Goal: Task Accomplishment & Management: Use online tool/utility

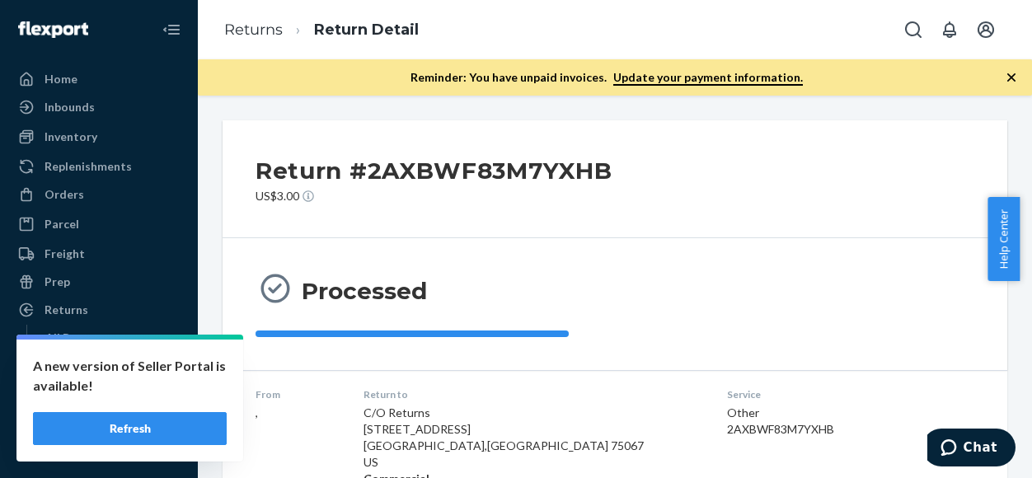
scroll to position [525, 0]
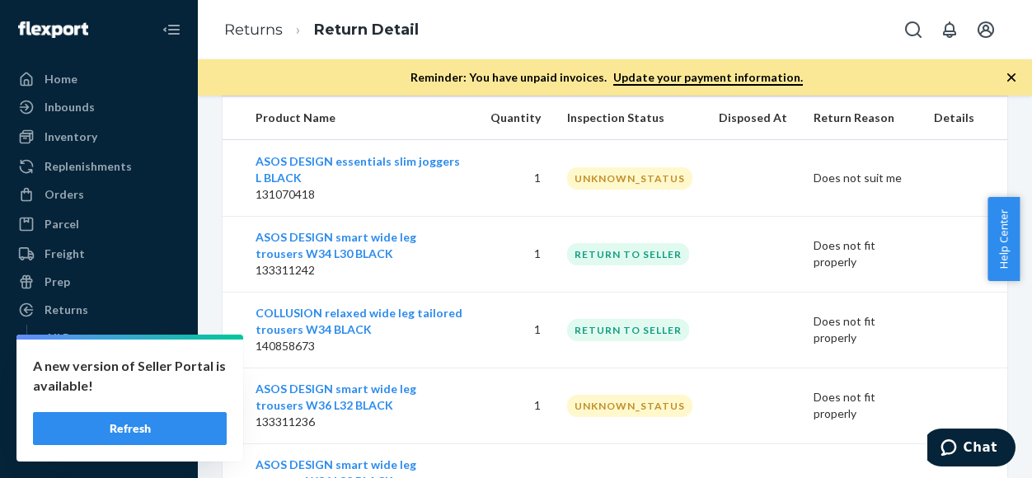
click at [69, 64] on div "Home Inbounds Shipping Plans Problems Inventory Products Branded Packaging Repl…" at bounding box center [99, 239] width 198 height 478
click at [84, 87] on div "Home" at bounding box center [99, 79] width 175 height 23
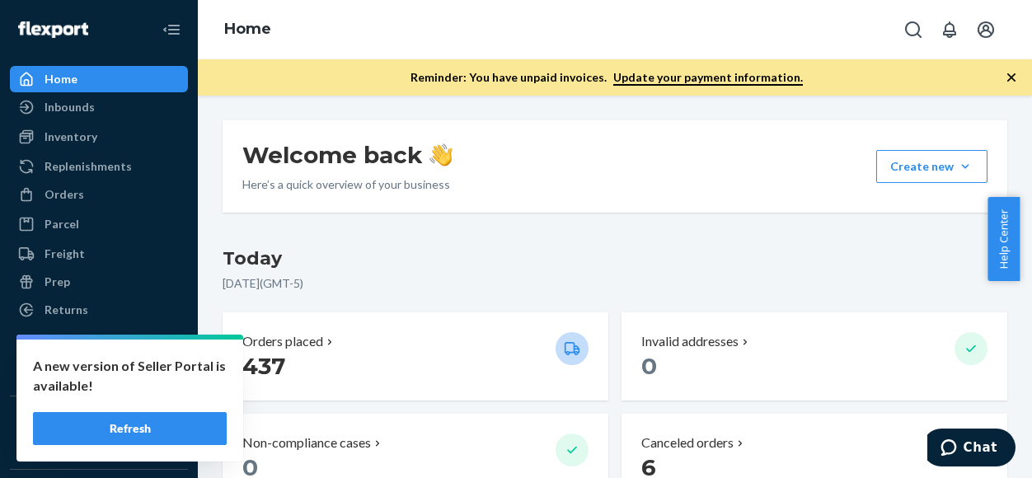
click at [667, 260] on h3 "Today" at bounding box center [614, 259] width 784 height 26
click at [608, 264] on h3 "Today" at bounding box center [614, 259] width 784 height 26
click at [578, 246] on h3 "Today" at bounding box center [614, 259] width 784 height 26
click at [73, 77] on div "Home" at bounding box center [60, 79] width 33 height 16
click at [150, 419] on button "Refresh" at bounding box center [130, 428] width 194 height 33
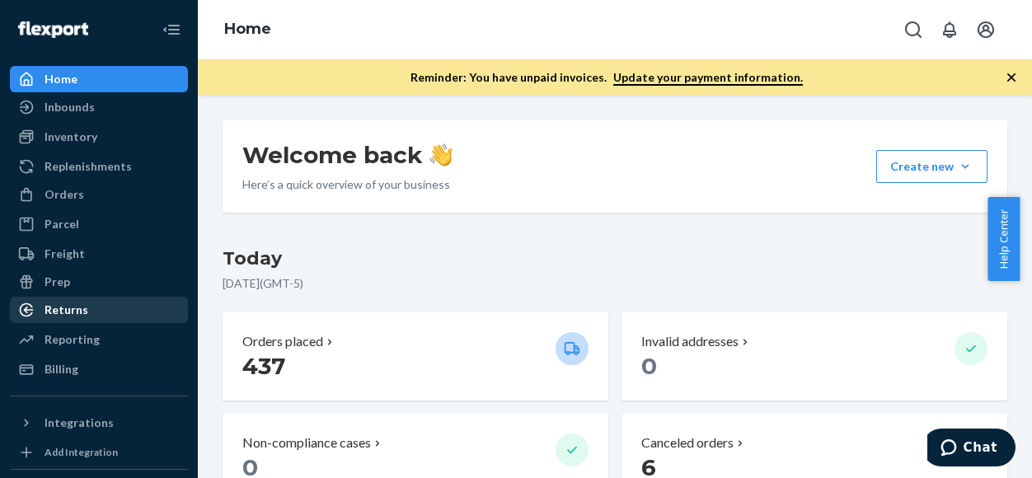
click at [82, 318] on div "Returns" at bounding box center [99, 309] width 175 height 23
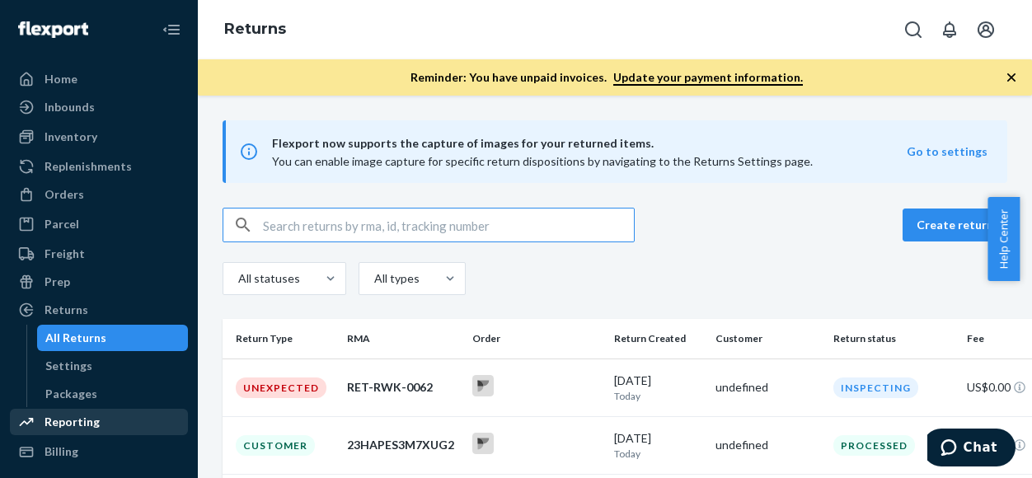
click at [74, 419] on div "Reporting" at bounding box center [71, 422] width 55 height 16
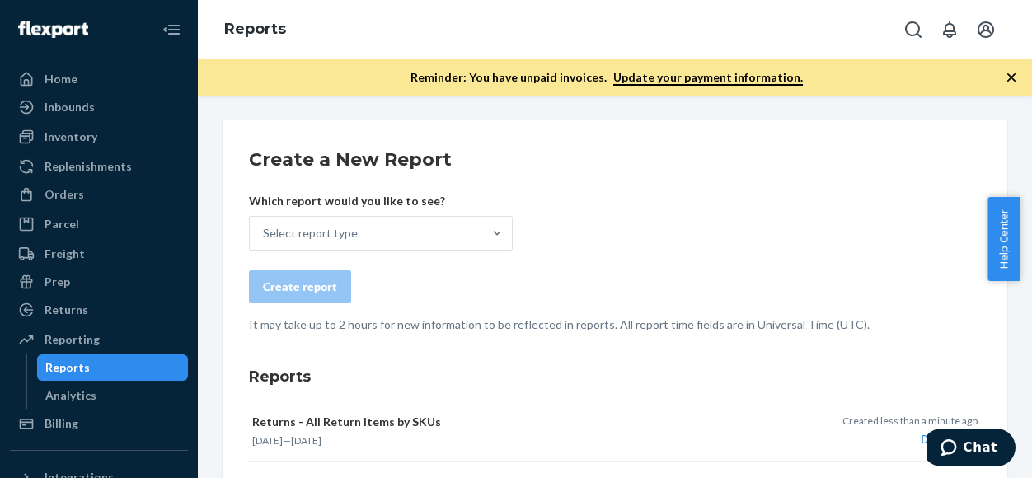
click at [447, 250] on form "Create a New Report Which report would you like to see? Select report type Crea…" at bounding box center [615, 240] width 732 height 186
click at [444, 242] on div "Select report type" at bounding box center [366, 233] width 232 height 33
click at [264, 241] on input "Select report type" at bounding box center [264, 233] width 2 height 16
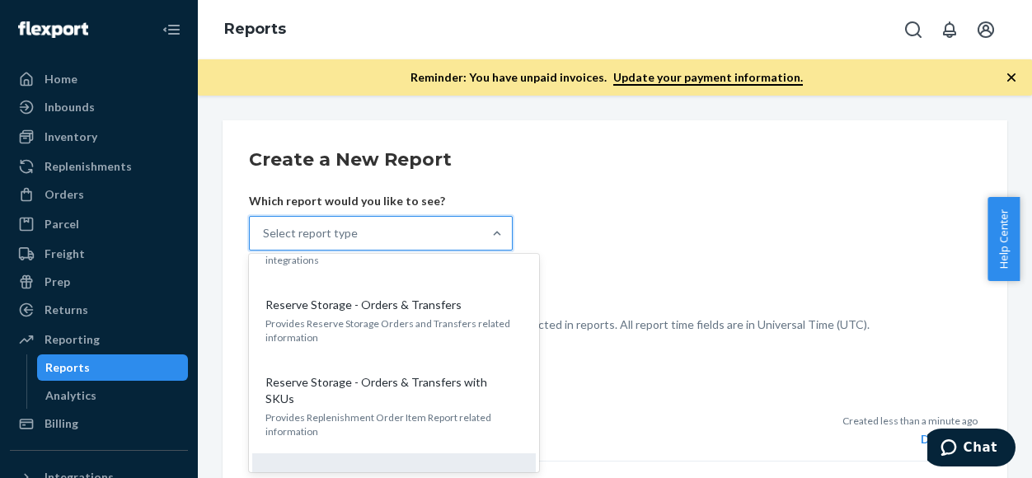
scroll to position [1629, 0]
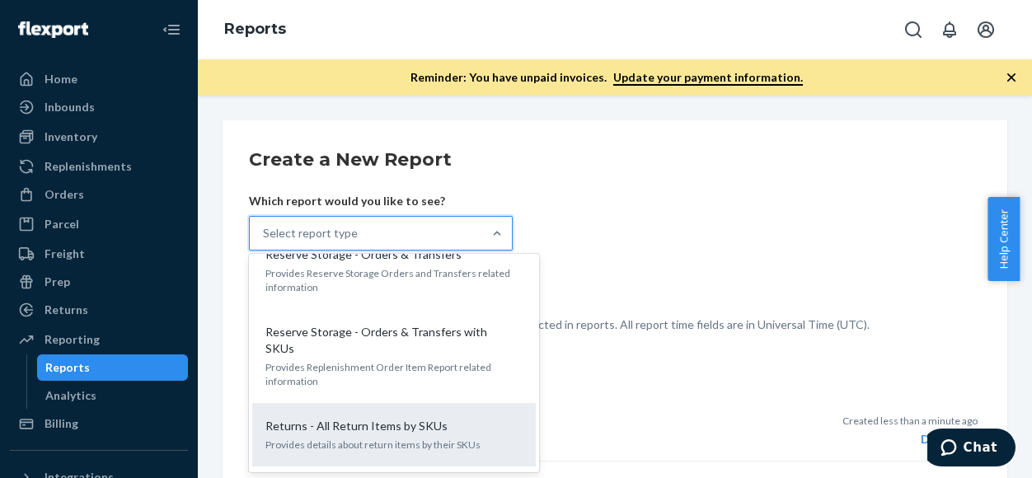
click at [377, 409] on div "Returns - All Return Items by SKUs Provides details about return items by their…" at bounding box center [394, 434] width 264 height 50
click at [264, 241] on input "option Returns - All Return Items by SKUs focused, 25 of 26. 26 results availab…" at bounding box center [264, 233] width 2 height 16
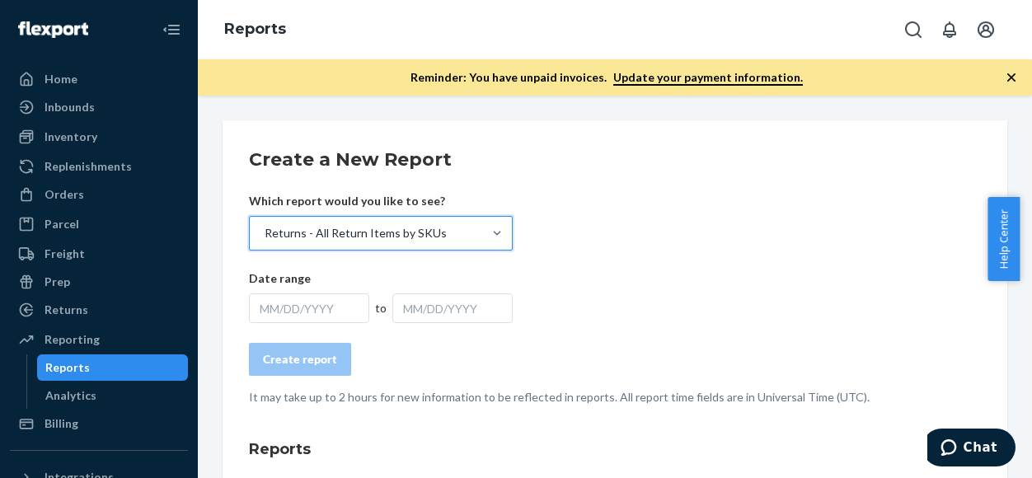
click at [341, 310] on div "MM/DD/YYYY" at bounding box center [309, 308] width 120 height 30
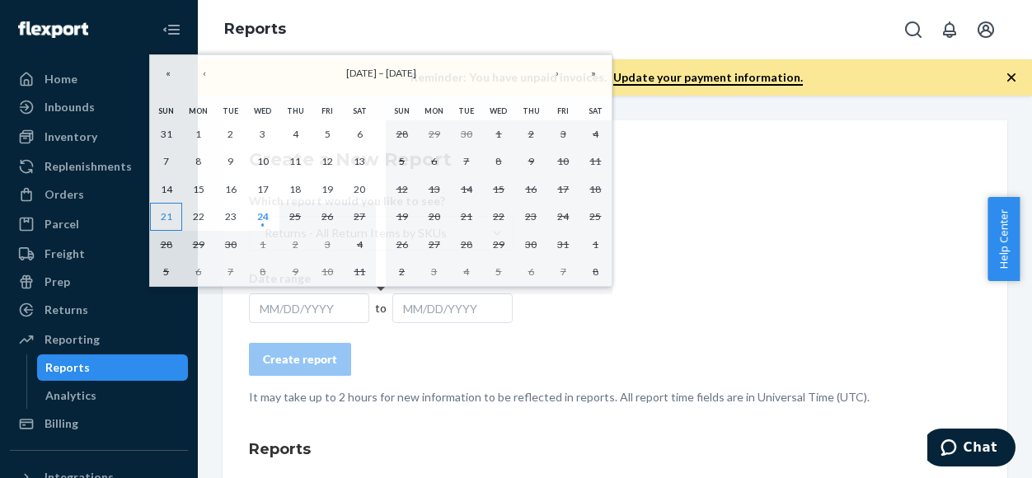
click at [164, 210] on abbr "21" at bounding box center [167, 216] width 12 height 12
click at [263, 217] on abbr "24" at bounding box center [263, 216] width 12 height 12
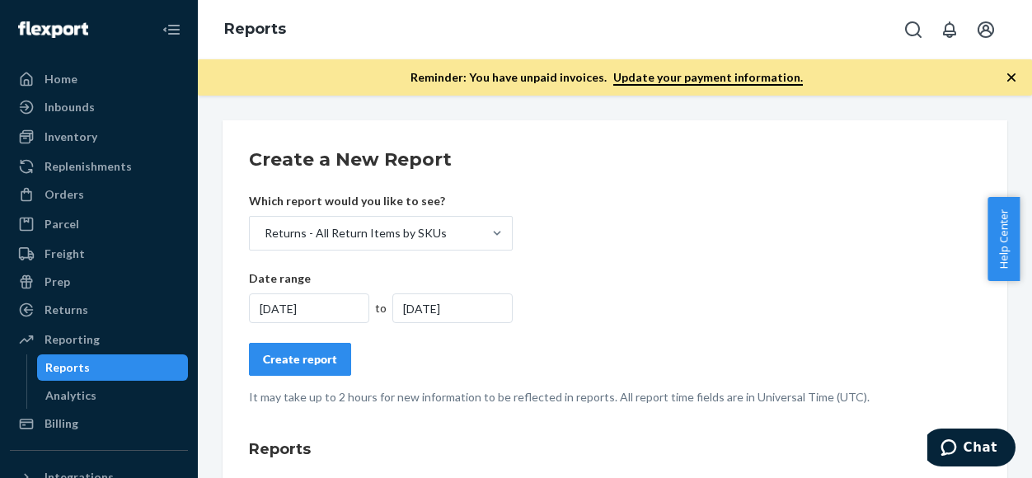
click at [300, 365] on div "Create report" at bounding box center [300, 359] width 74 height 16
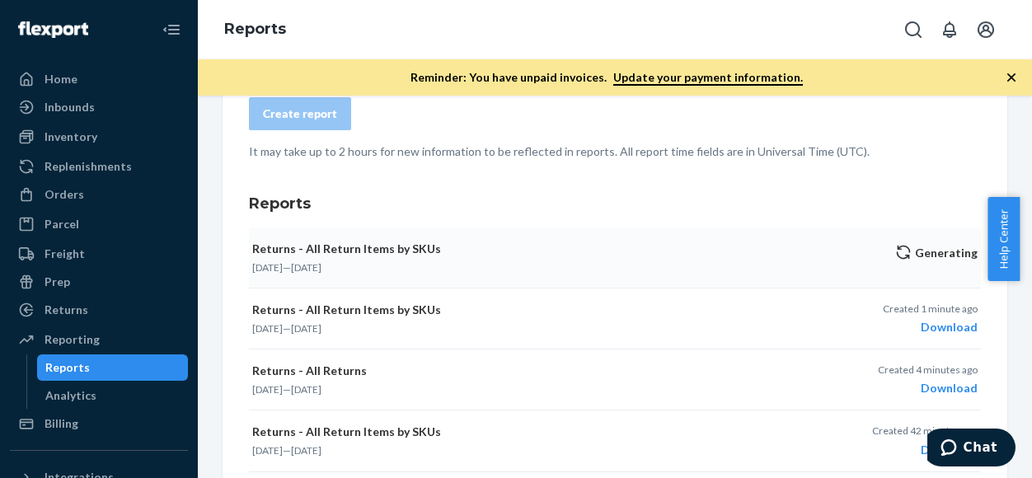
scroll to position [247, 0]
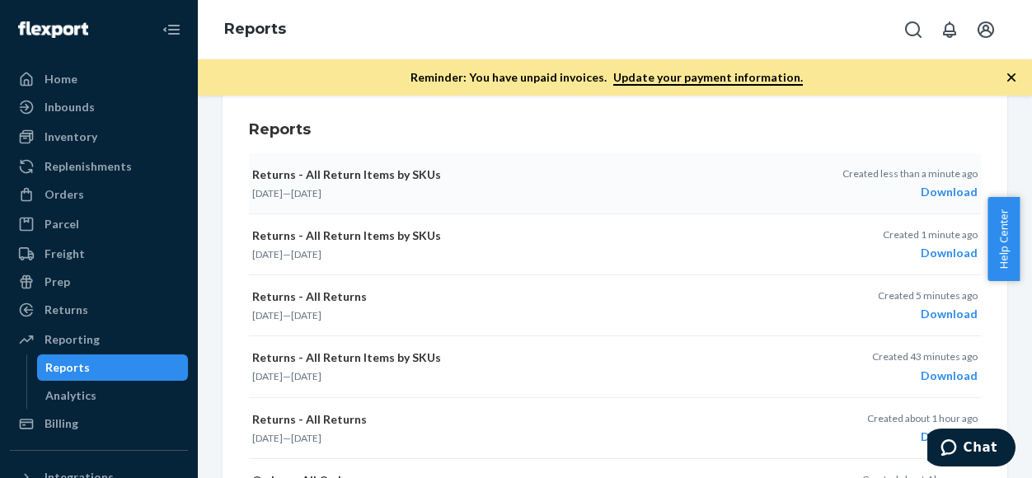
click at [923, 191] on div "Download" at bounding box center [909, 192] width 135 height 16
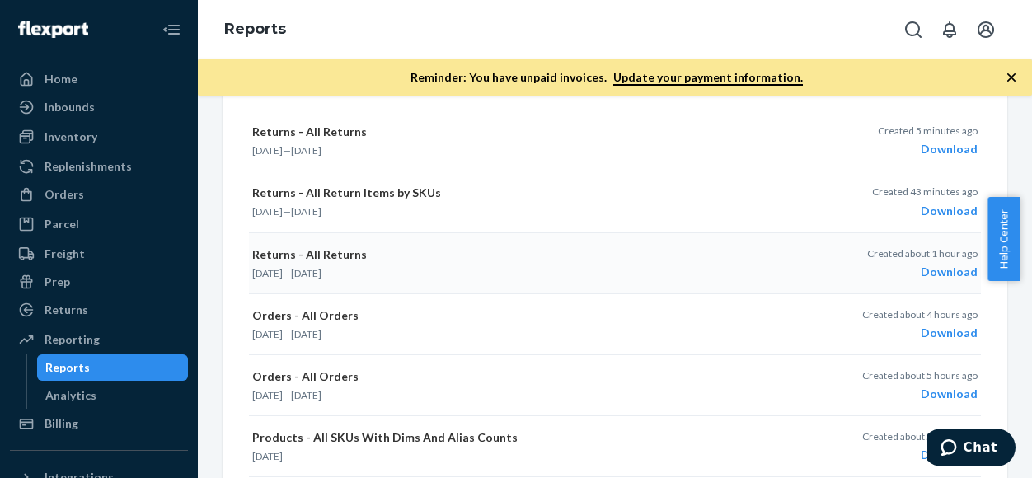
scroll to position [0, 0]
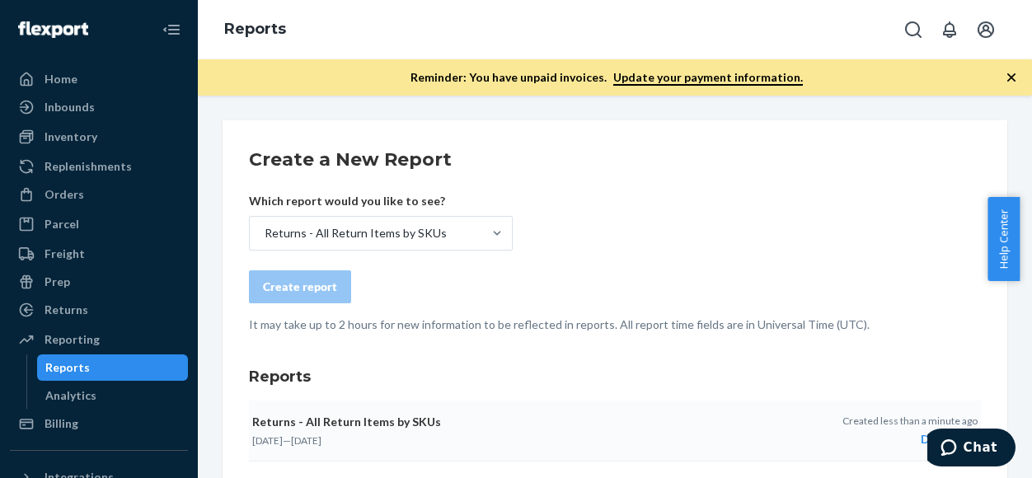
click at [709, 242] on form "Create a New Report Which report would you like to see? Returns - All Return It…" at bounding box center [615, 240] width 732 height 186
click at [730, 257] on form "Create a New Report Which report would you like to see? Returns - All Return It…" at bounding box center [615, 240] width 732 height 186
click at [784, 227] on form "Create a New Report Which report would you like to see? Returns - All Return It…" at bounding box center [615, 240] width 732 height 186
